Goal: Task Accomplishment & Management: Manage account settings

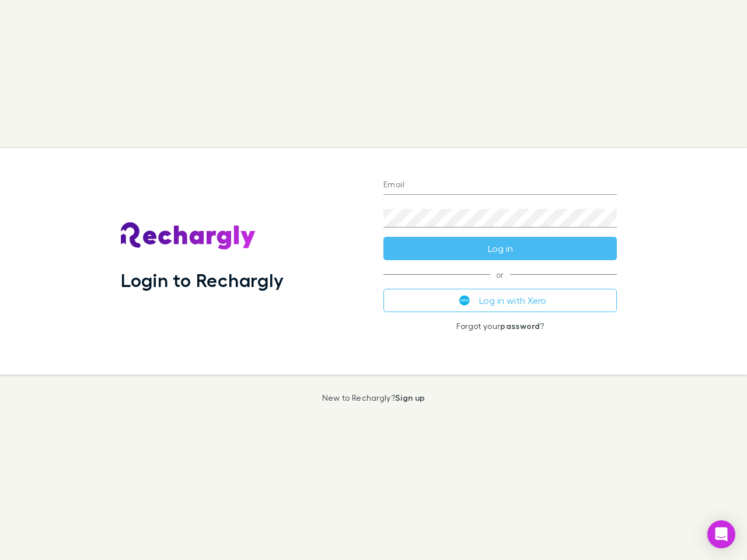
click at [373, 280] on div "Login to Rechargly" at bounding box center [242, 261] width 263 height 226
click at [500, 186] on input "Email" at bounding box center [499, 185] width 233 height 19
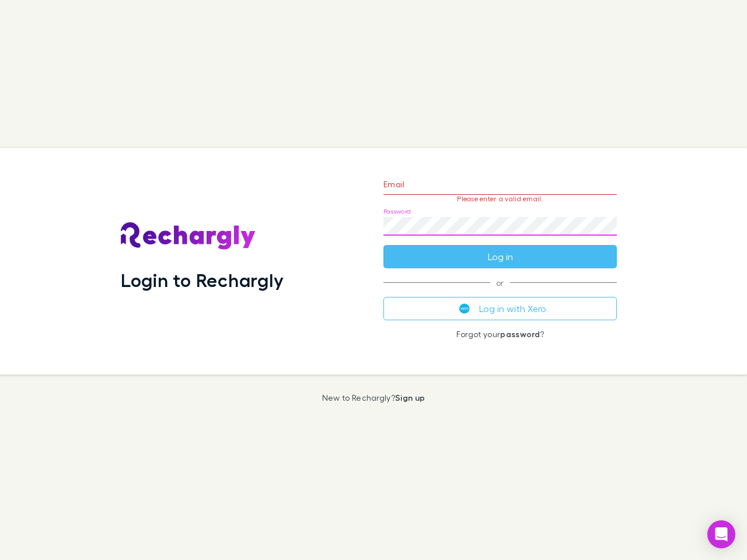
click at [500, 249] on form "Email Please enter a valid email. Password Log in" at bounding box center [499, 218] width 233 height 102
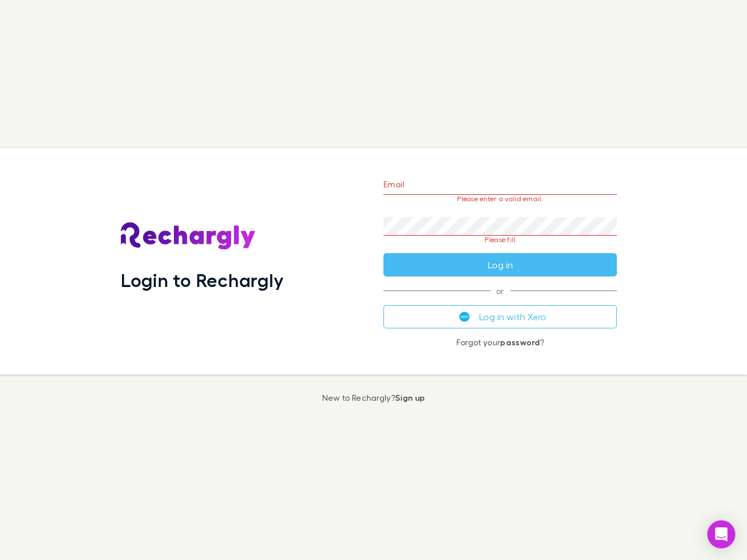
click at [500, 300] on div "Email Please enter a valid email. Password Please fill Log in or Log in with Xe…" at bounding box center [500, 261] width 252 height 226
click at [721, 534] on icon "Open Intercom Messenger" at bounding box center [721, 534] width 12 height 14
